Goal: Task Accomplishment & Management: Complete application form

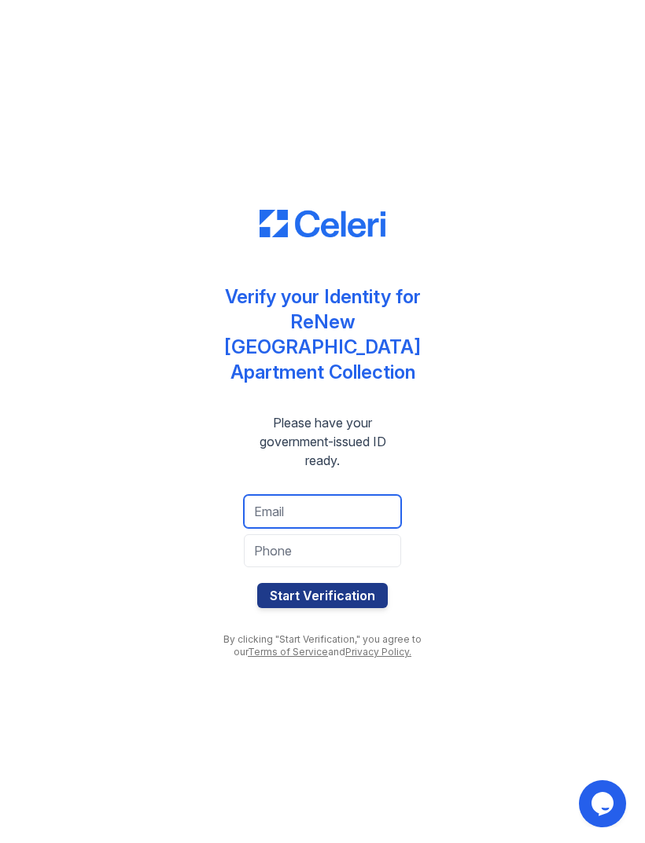
click at [338, 508] on input "email" at bounding box center [322, 511] width 157 height 33
type input "Myzo416@icloud.com"
click at [365, 538] on input "tel" at bounding box center [322, 550] width 157 height 33
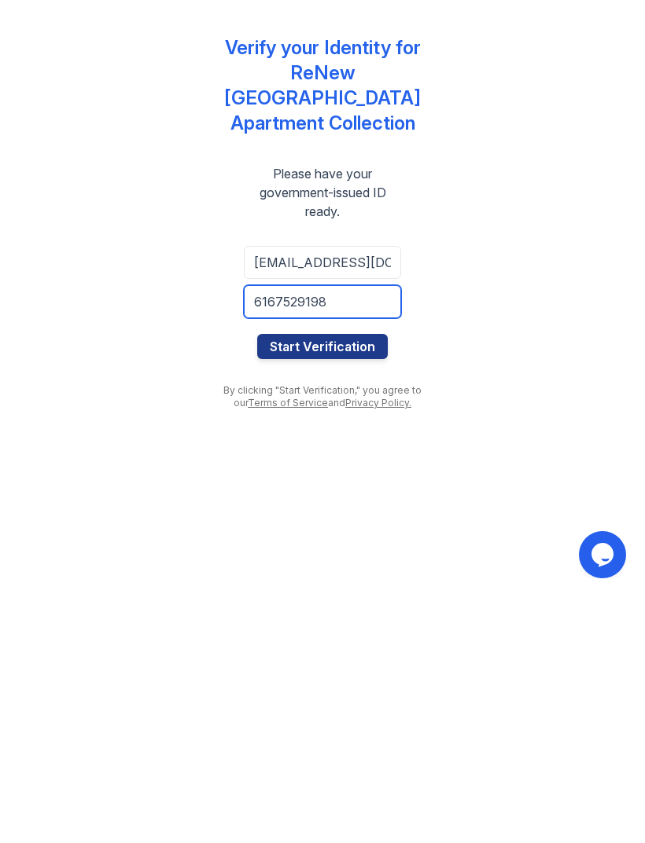
type input "6167529198"
click at [365, 583] on button "Start Verification" at bounding box center [322, 595] width 130 height 25
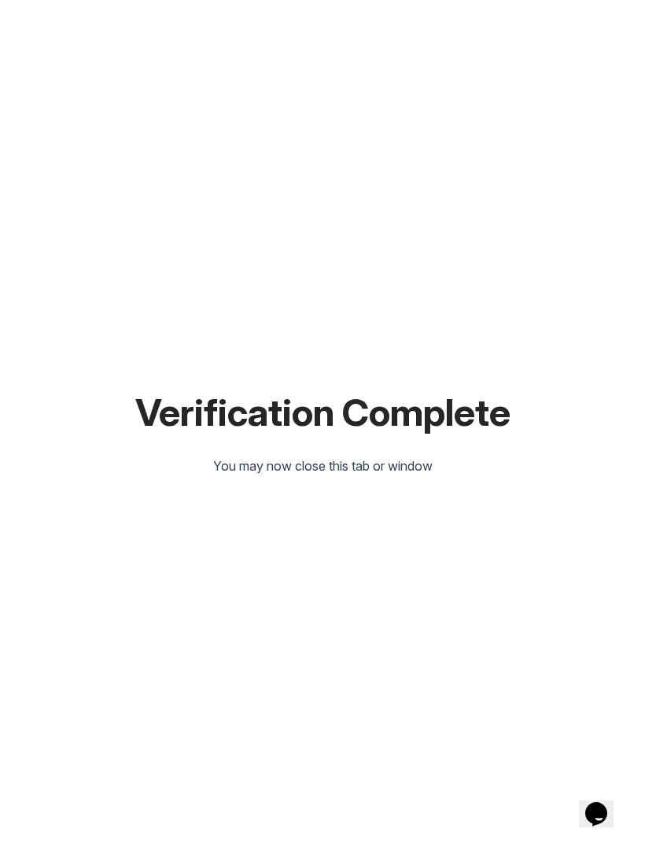
click at [514, 422] on div "Verification Complete You may now close this tab or window" at bounding box center [322, 421] width 594 height 843
click at [405, 443] on div "Verification Complete You may now close this tab or window" at bounding box center [322, 421] width 594 height 843
click at [368, 463] on div "You may now close this tab or window" at bounding box center [322, 466] width 219 height 19
click at [259, 470] on div "You may now close this tab or window" at bounding box center [322, 466] width 219 height 19
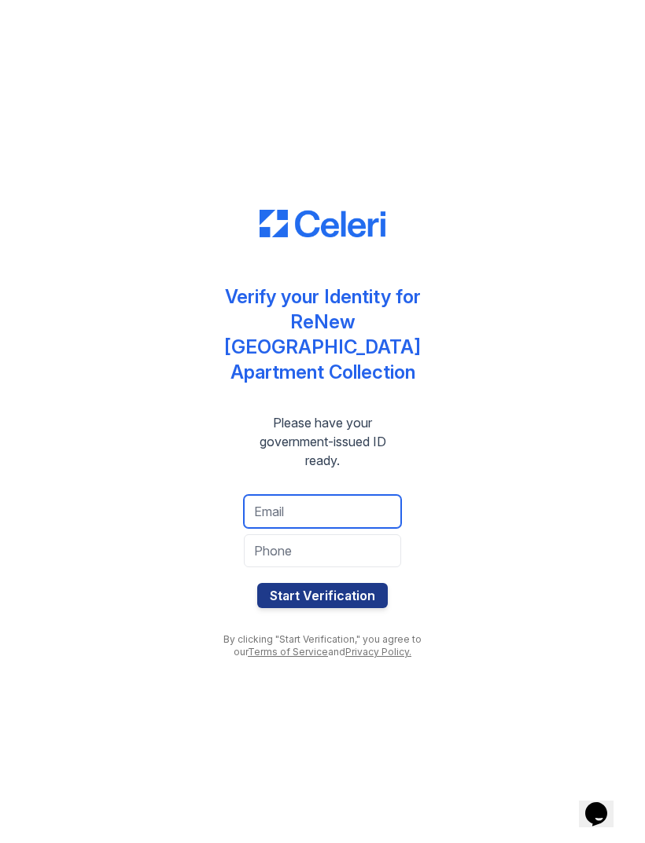
click at [289, 495] on input "email" at bounding box center [322, 511] width 157 height 33
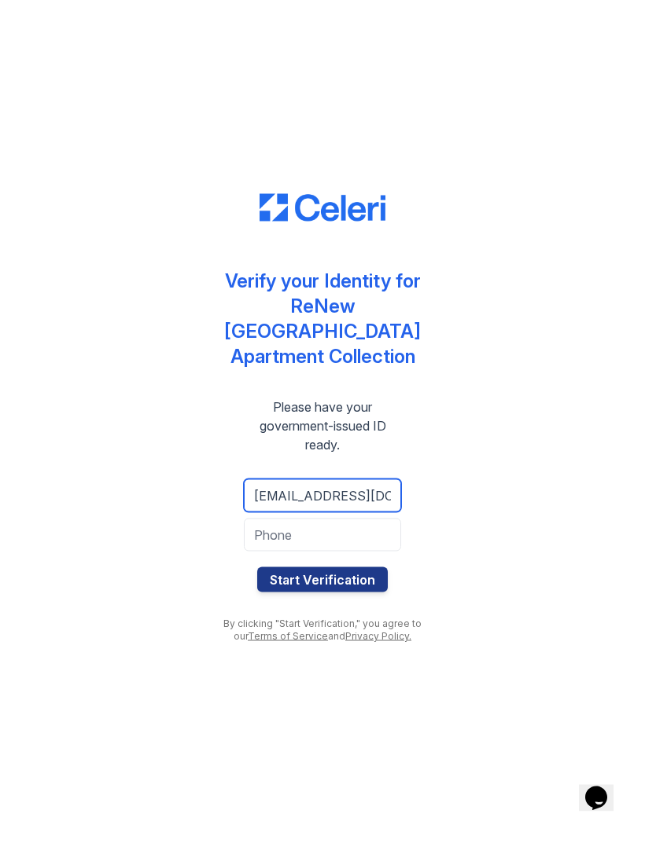
type input "biglue1919@gmail.com"
click at [275, 534] on input "tel" at bounding box center [322, 550] width 157 height 33
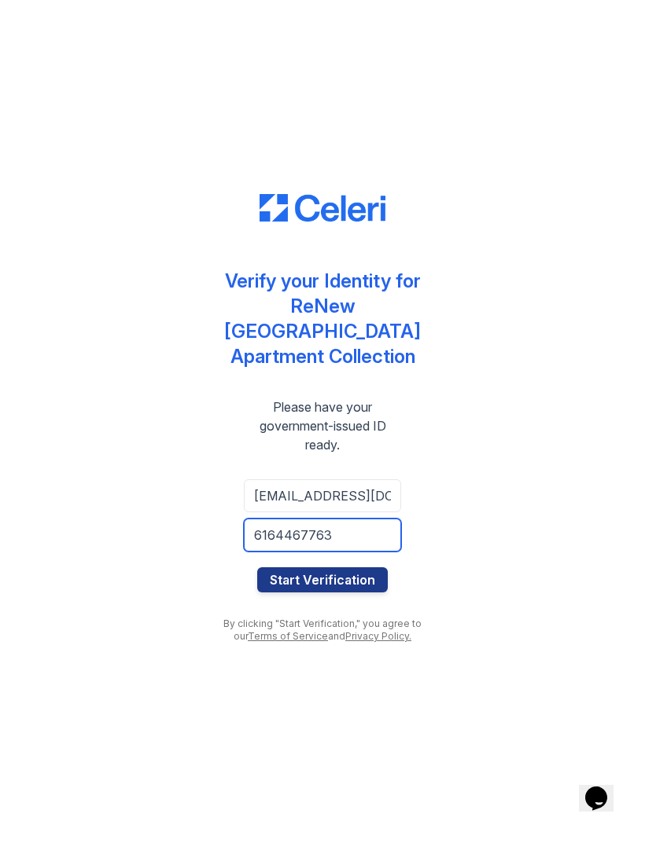
type input "6164467763"
click at [274, 583] on button "Start Verification" at bounding box center [322, 595] width 130 height 25
